Goal: Use online tool/utility: Utilize a website feature to perform a specific function

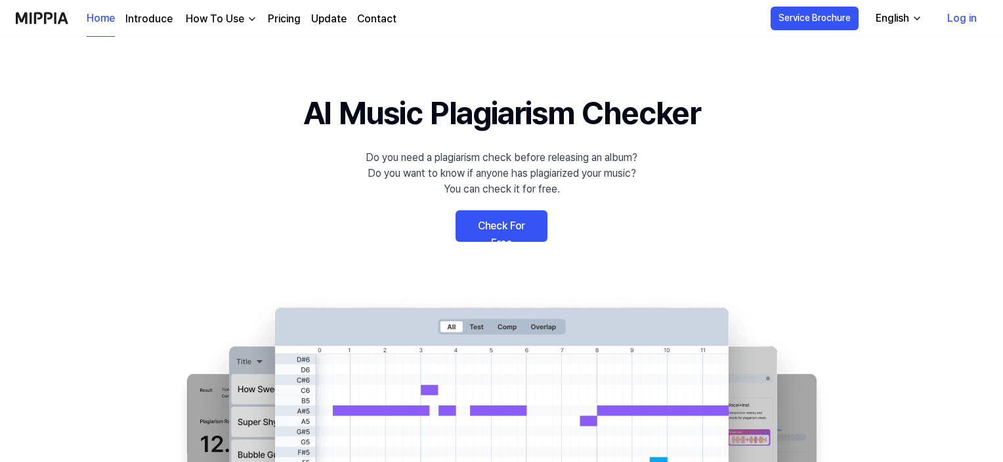
click at [507, 223] on link "Check For Free" at bounding box center [502, 226] width 92 height 32
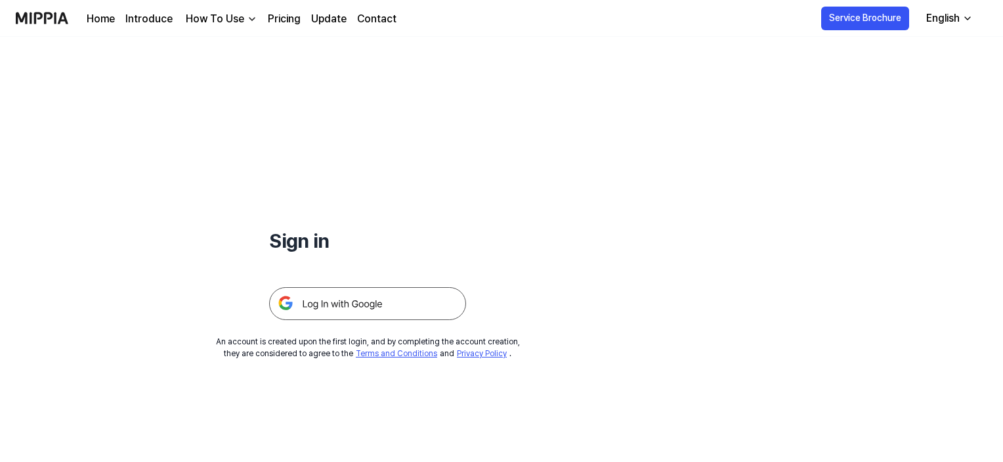
click at [381, 304] on img at bounding box center [367, 303] width 197 height 33
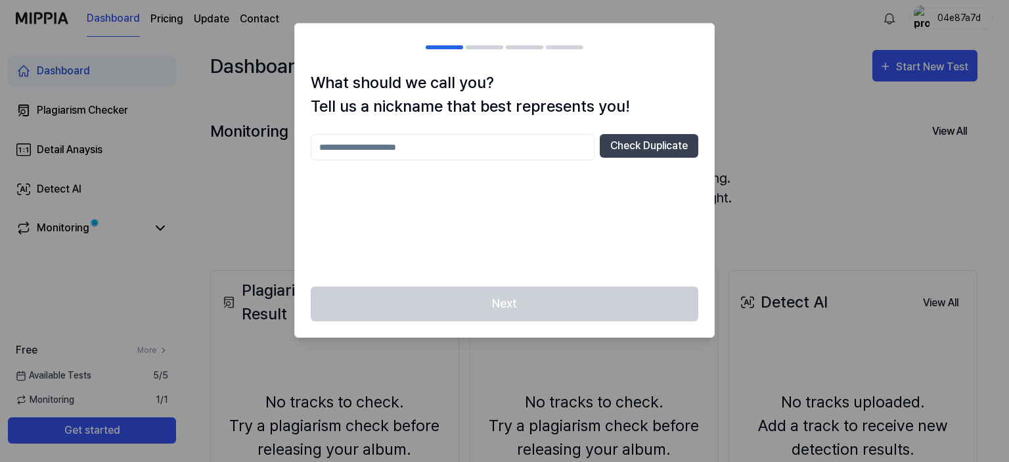
click at [615, 317] on div "Next" at bounding box center [504, 311] width 419 height 51
drag, startPoint x: 615, startPoint y: 310, endPoint x: 629, endPoint y: 185, distance: 125.6
click at [615, 309] on div "Next" at bounding box center [504, 311] width 419 height 51
click at [519, 144] on input "text" at bounding box center [453, 147] width 284 height 26
type input "**"
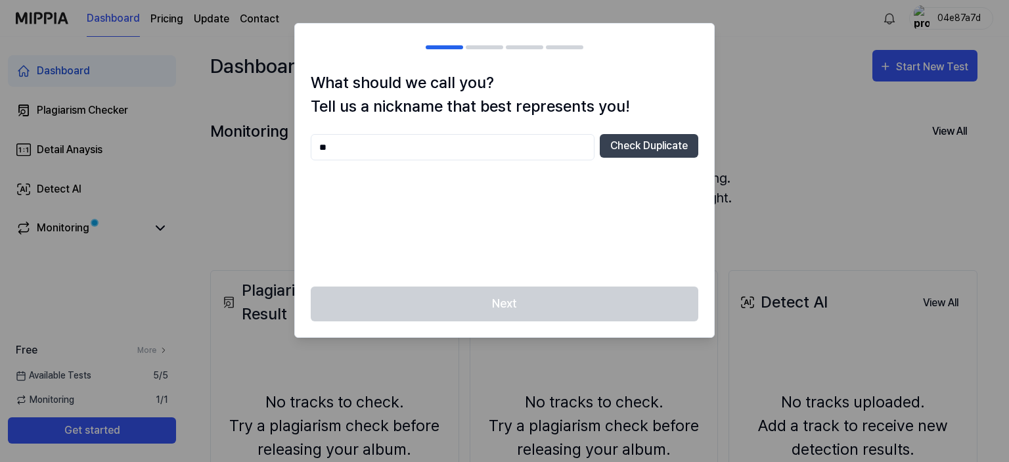
click at [596, 306] on div "Next" at bounding box center [504, 311] width 419 height 51
click at [667, 150] on button "Check Duplicate" at bounding box center [648, 146] width 98 height 24
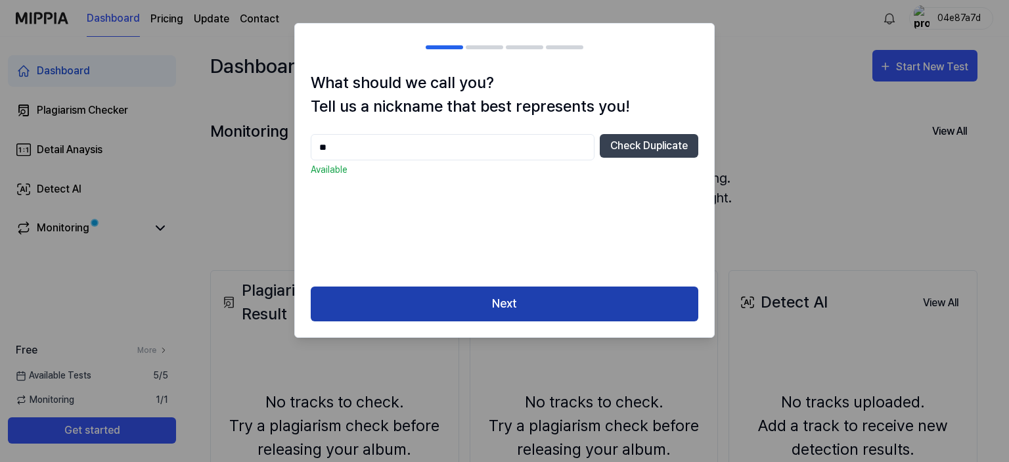
click at [556, 306] on button "Next" at bounding box center [504, 303] width 387 height 35
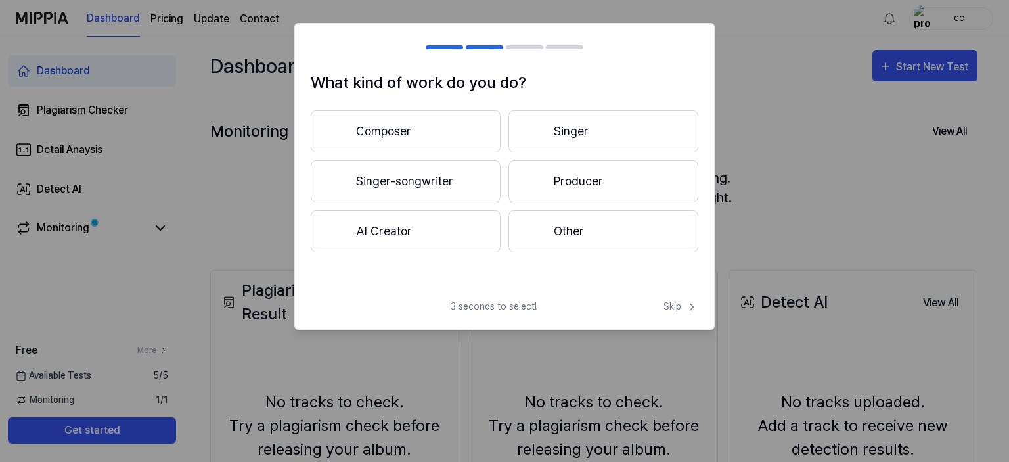
click at [570, 127] on button "Singer" at bounding box center [603, 131] width 190 height 42
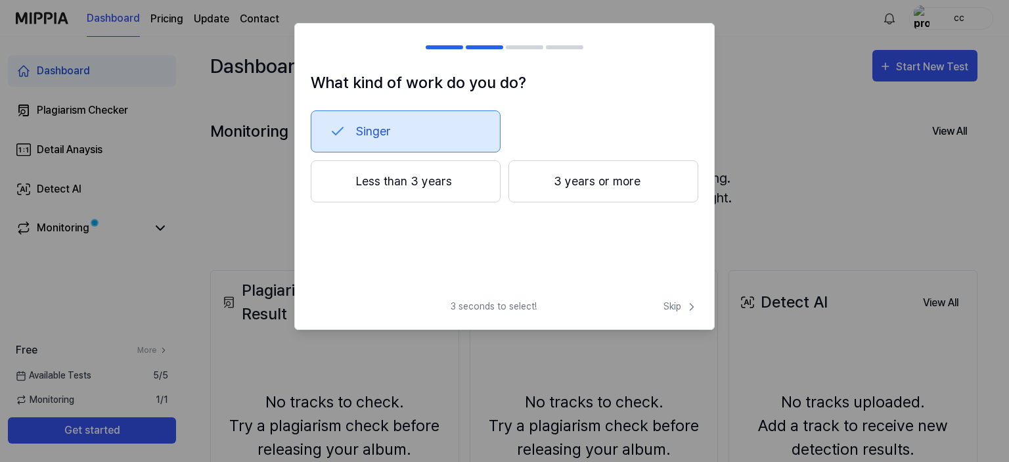
click at [688, 296] on div "What kind of work do you do? Singer Less than 3 years 3 years or more 3 seconds…" at bounding box center [504, 176] width 420 height 307
click at [680, 303] on span "Skip" at bounding box center [680, 306] width 35 height 14
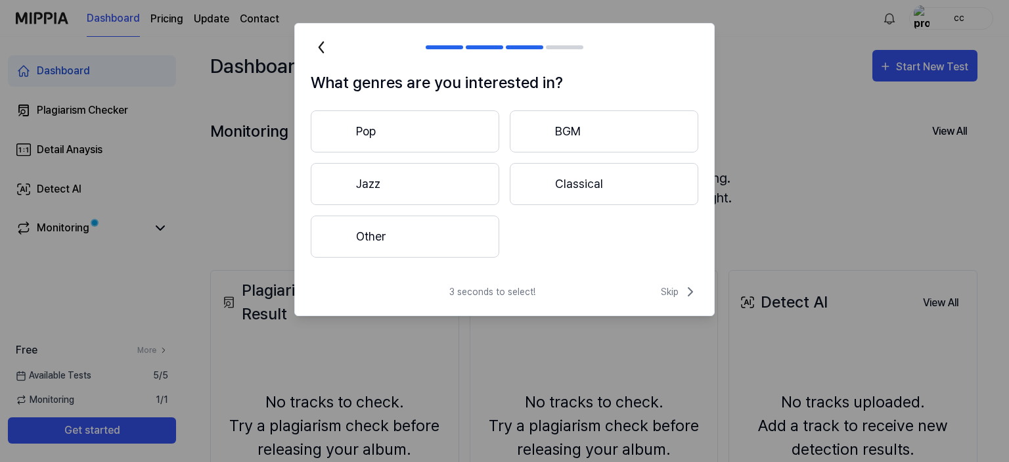
click at [472, 144] on button "Pop" at bounding box center [405, 131] width 188 height 42
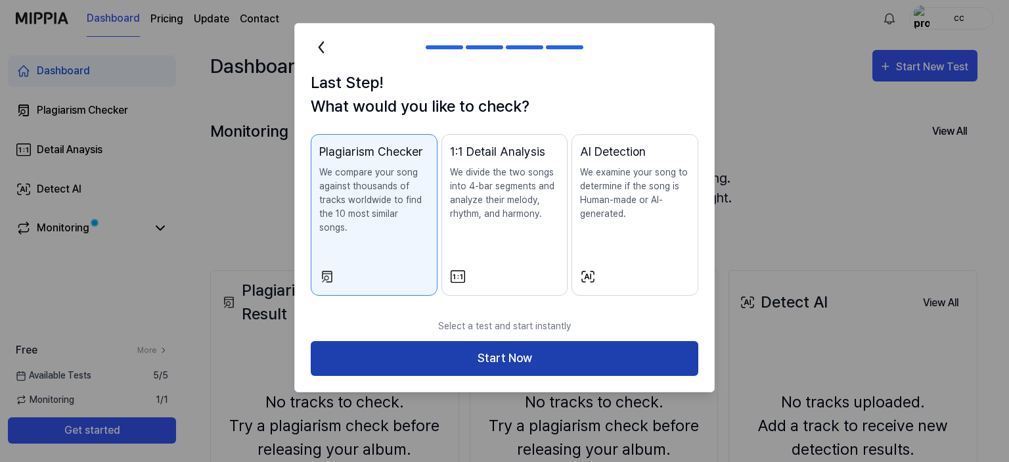
click at [517, 356] on button "Start Now" at bounding box center [504, 358] width 387 height 35
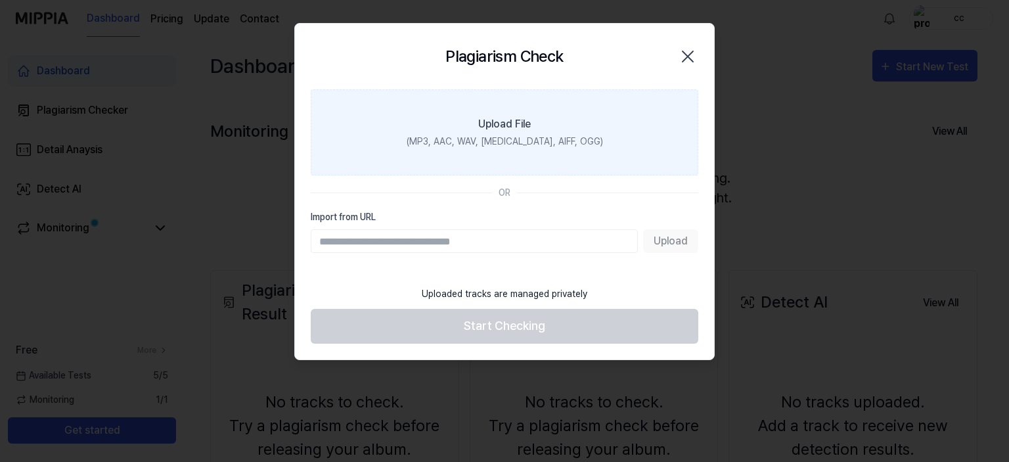
click at [538, 137] on div "(MP3, AAC, WAV, [MEDICAL_DATA], AIFF, OGG)" at bounding box center [504, 142] width 196 height 14
click at [0, 0] on input "Upload File (MP3, AAC, WAV, [MEDICAL_DATA], AIFF, OGG)" at bounding box center [0, 0] width 0 height 0
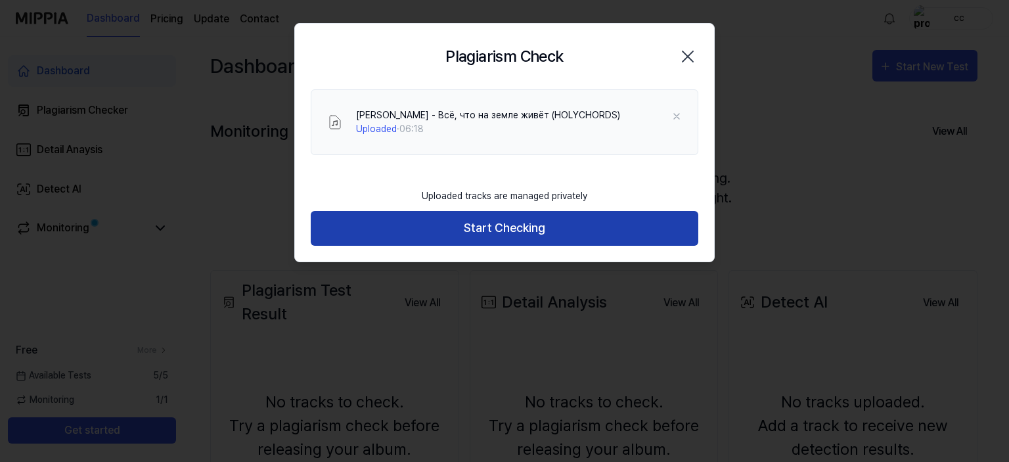
click at [520, 236] on button "Start Checking" at bounding box center [504, 228] width 387 height 35
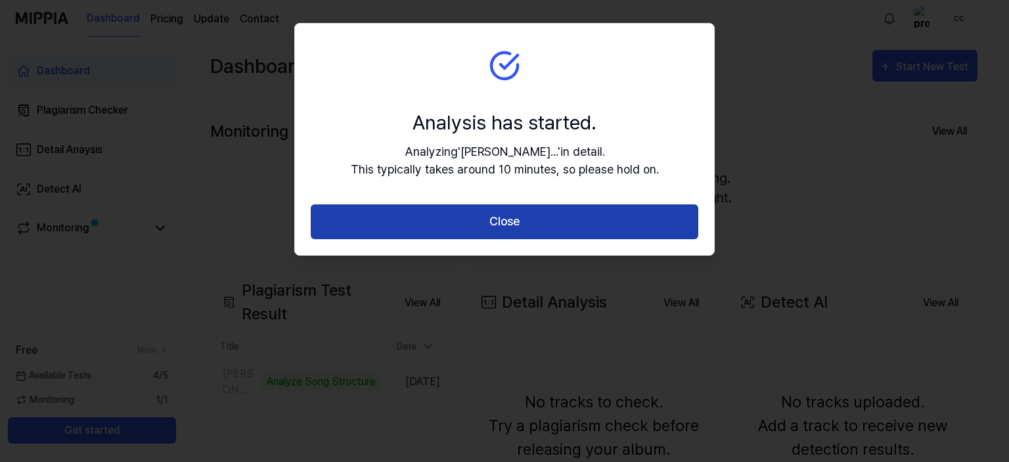
click at [561, 211] on button "Close" at bounding box center [504, 221] width 387 height 35
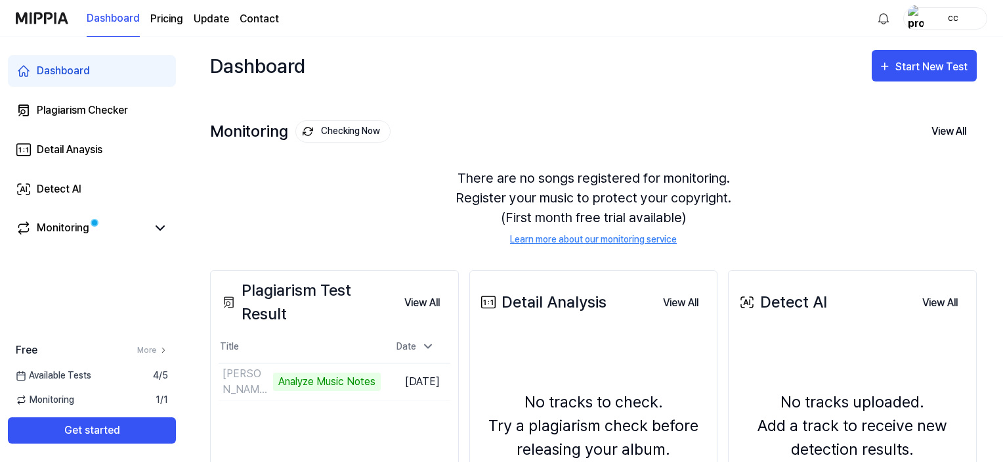
click at [811, 109] on div "Monitoring Checking Now View All Monitoring There are no songs registered for m…" at bounding box center [593, 169] width 767 height 149
click at [133, 234] on link "Monitoring" at bounding box center [81, 228] width 131 height 16
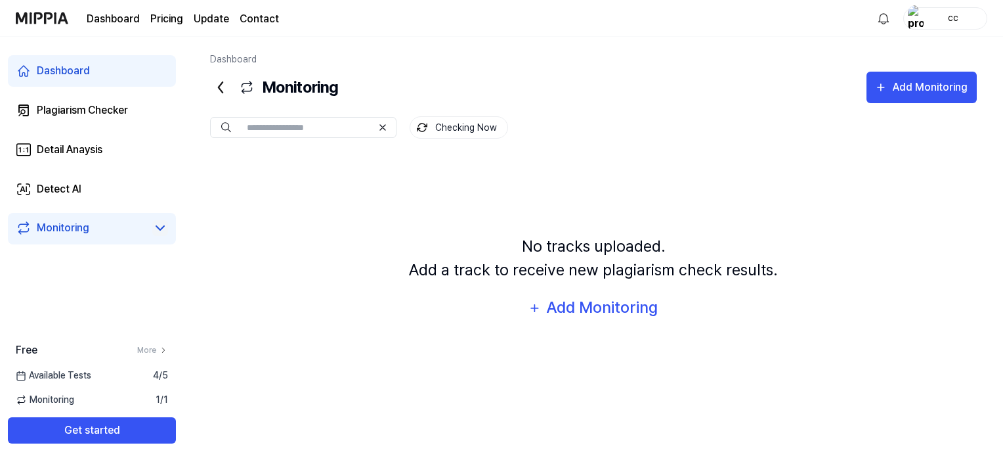
click at [162, 232] on icon at bounding box center [160, 228] width 16 height 16
click at [167, 230] on icon at bounding box center [160, 228] width 16 height 16
click at [215, 87] on icon at bounding box center [220, 87] width 21 height 21
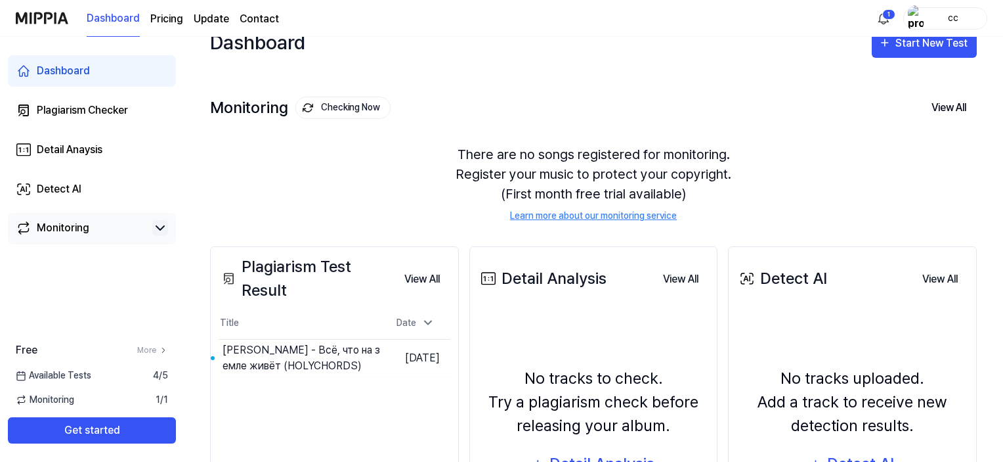
scroll to position [66, 0]
